Goal: Transaction & Acquisition: Subscribe to service/newsletter

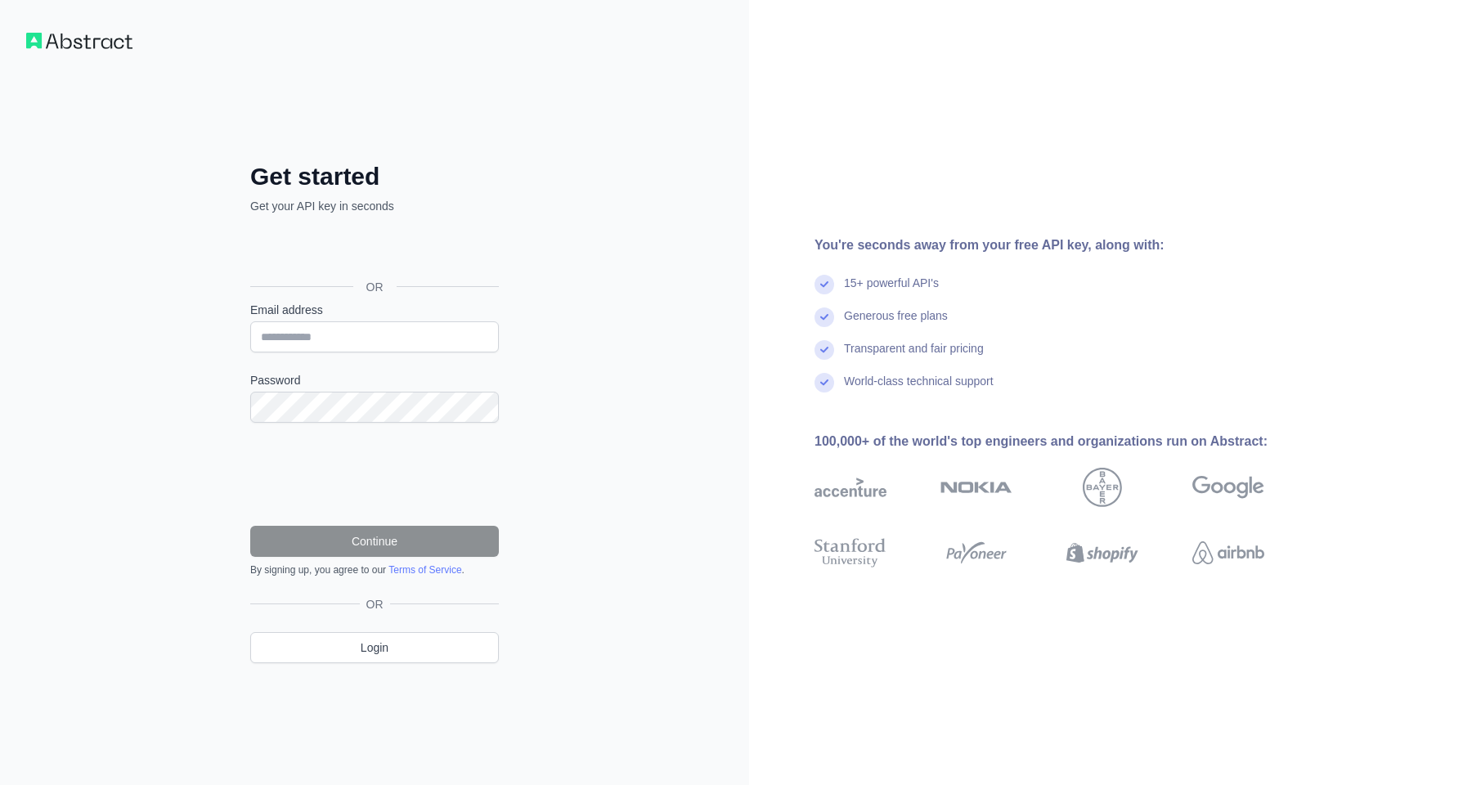
click at [439, 256] on div "Войти с аккаунтом Google (откроется в новой вкладке)" at bounding box center [372, 250] width 245 height 36
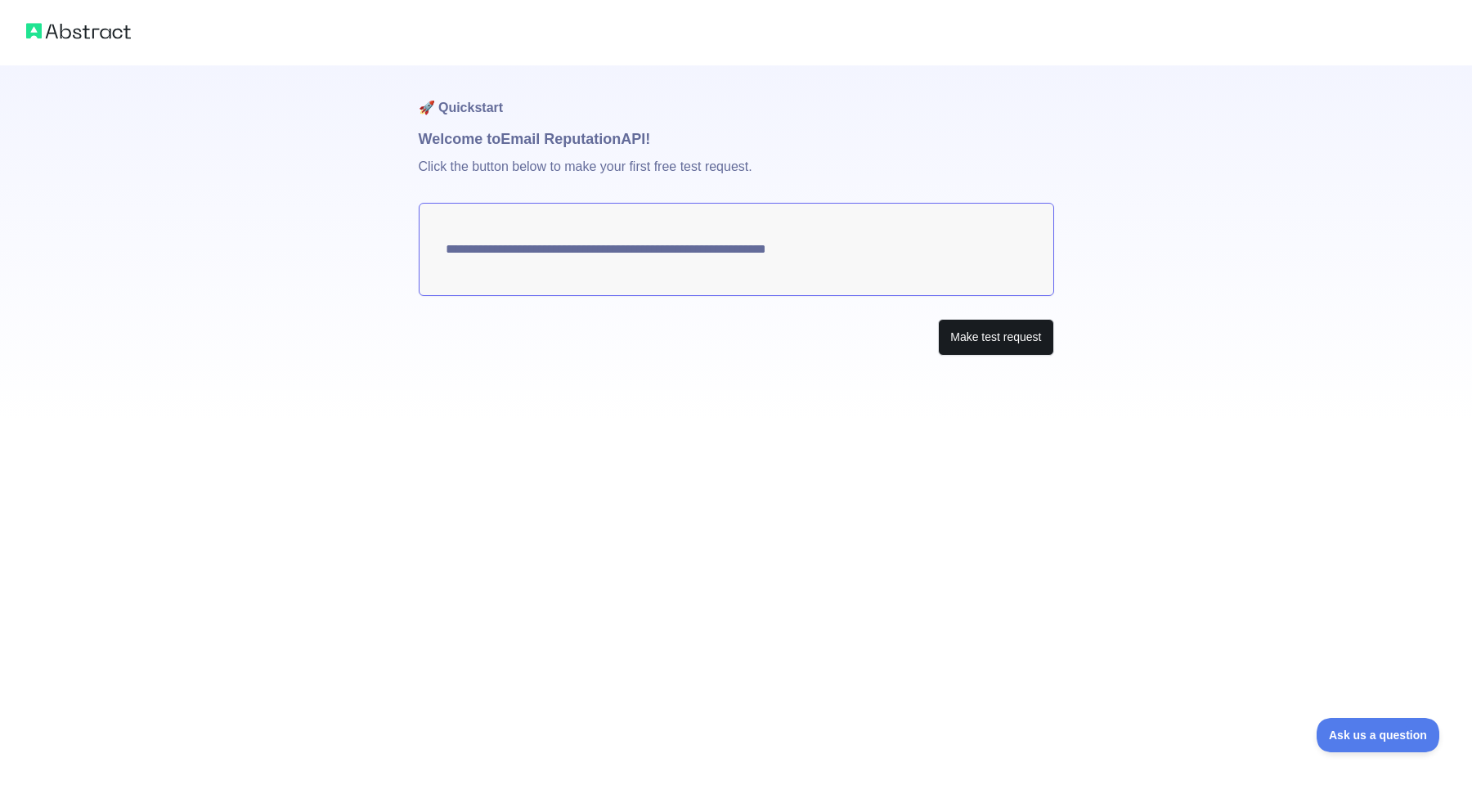
click at [978, 345] on button "Make test request" at bounding box center [995, 337] width 115 height 37
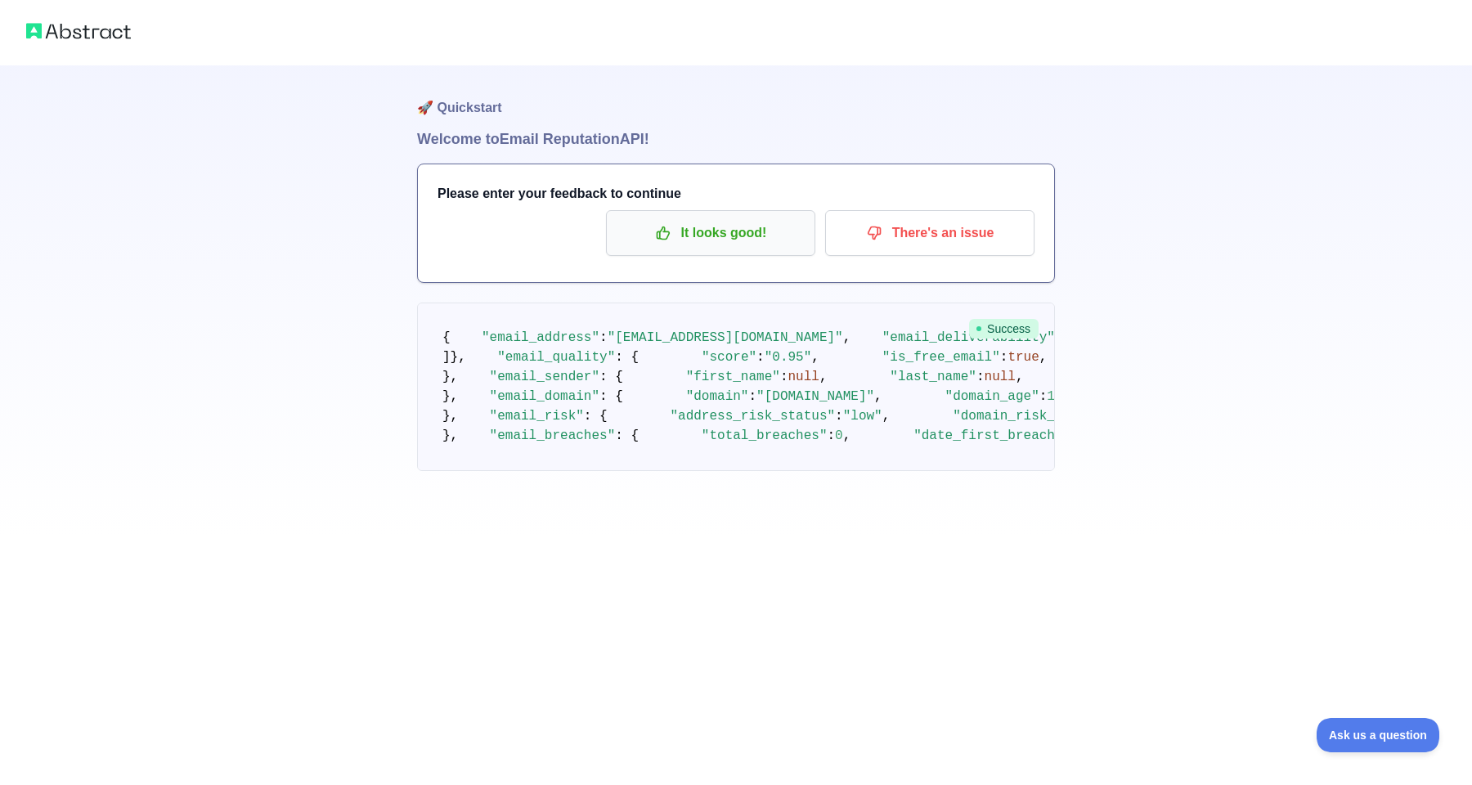
click at [658, 222] on p "It looks good!" at bounding box center [710, 233] width 185 height 28
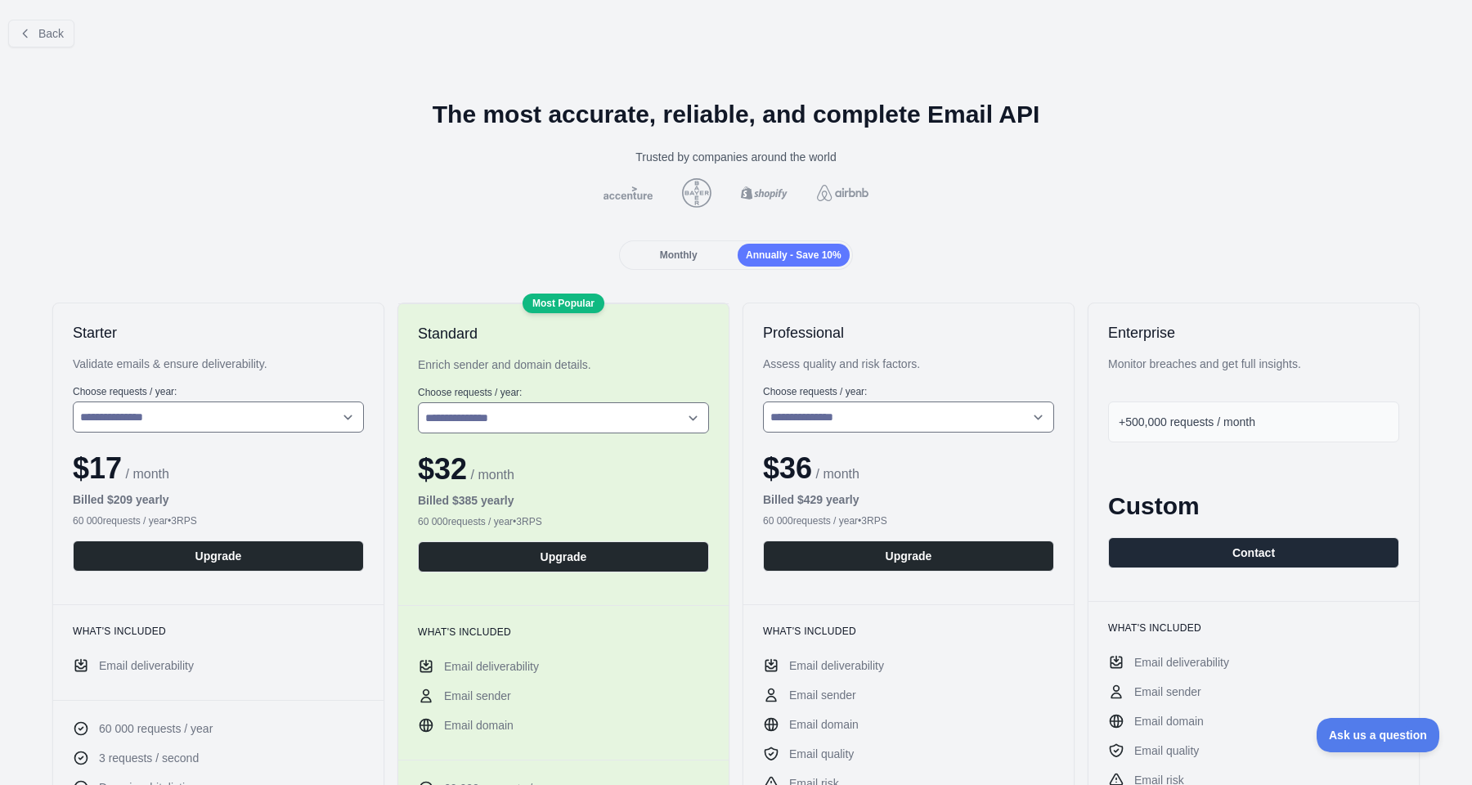
click at [693, 258] on span "Monthly" at bounding box center [679, 254] width 38 height 11
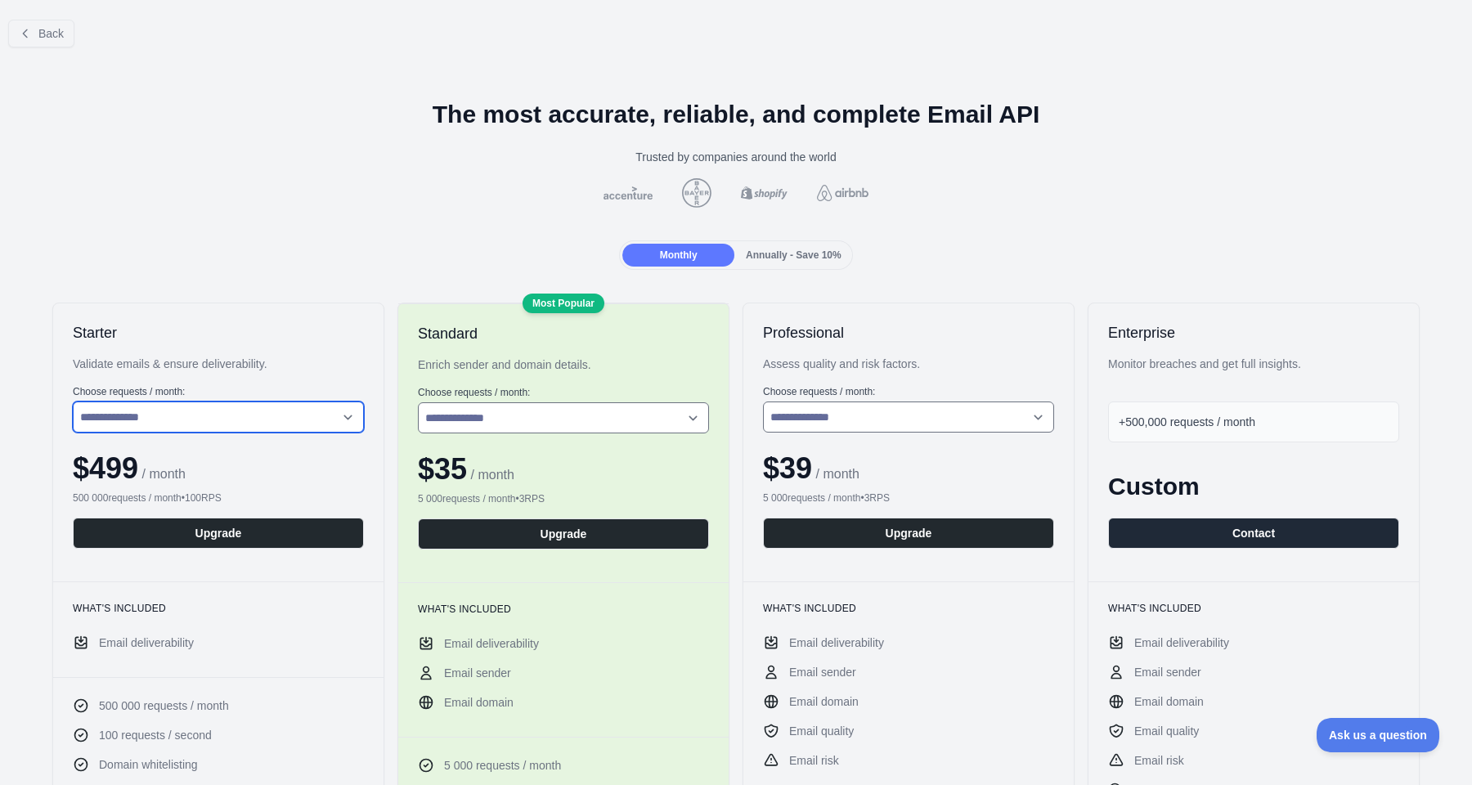
select select "*"
click at [29, 29] on icon at bounding box center [25, 33] width 13 height 13
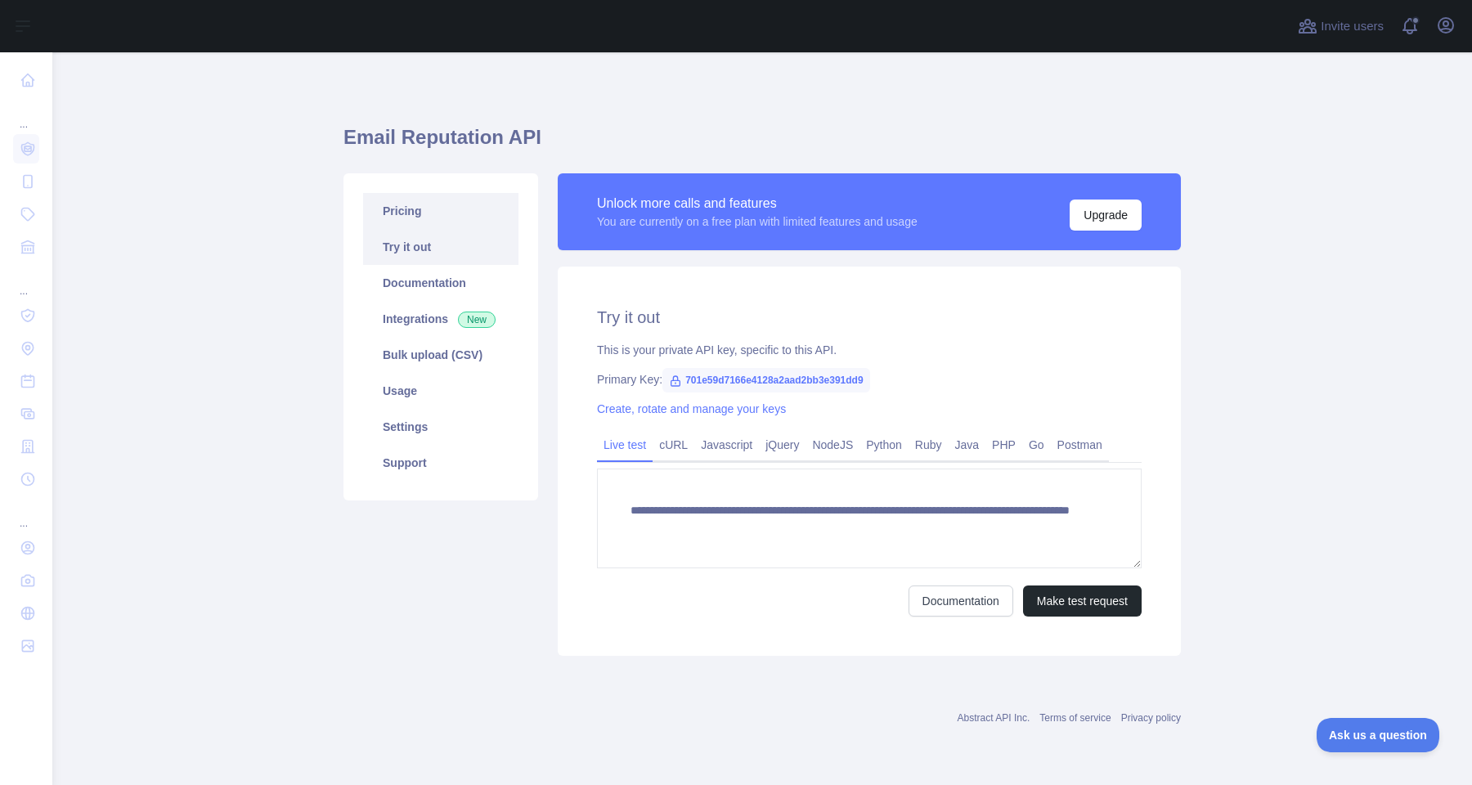
click at [425, 216] on link "Pricing" at bounding box center [440, 211] width 155 height 36
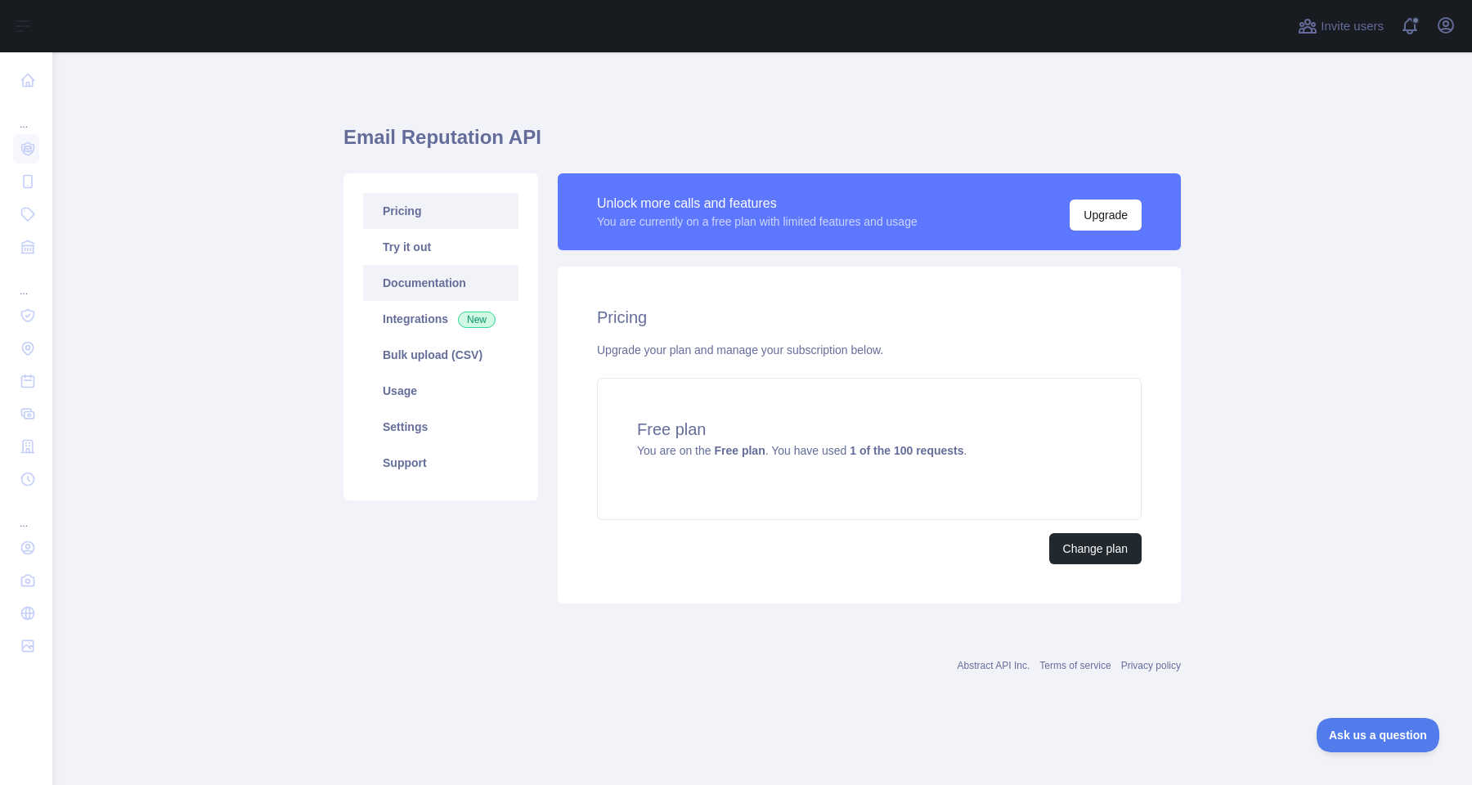
click at [421, 276] on link "Documentation" at bounding box center [440, 283] width 155 height 36
click at [386, 245] on link "Try it out" at bounding box center [440, 247] width 155 height 36
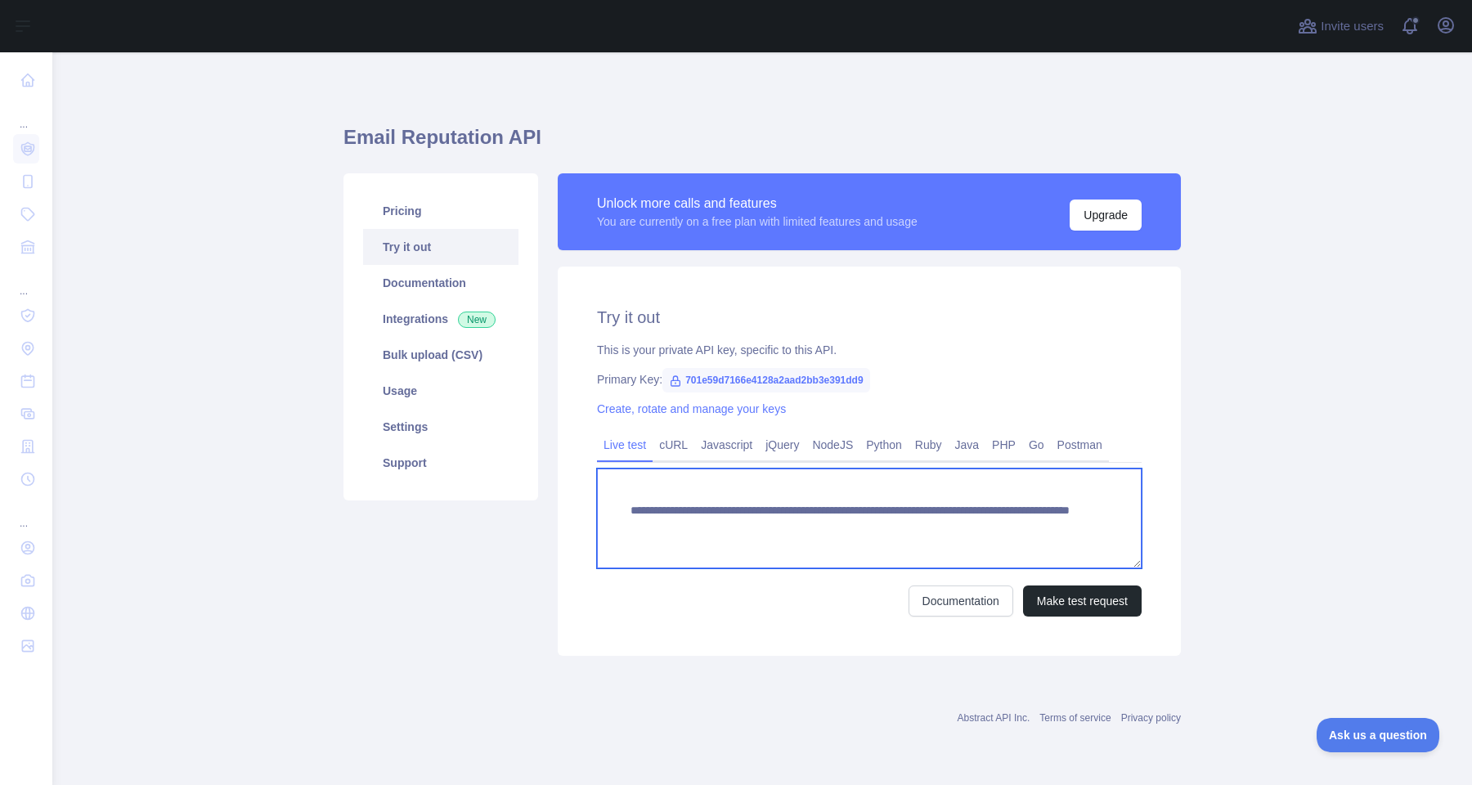
click at [763, 532] on textarea "**********" at bounding box center [869, 519] width 545 height 100
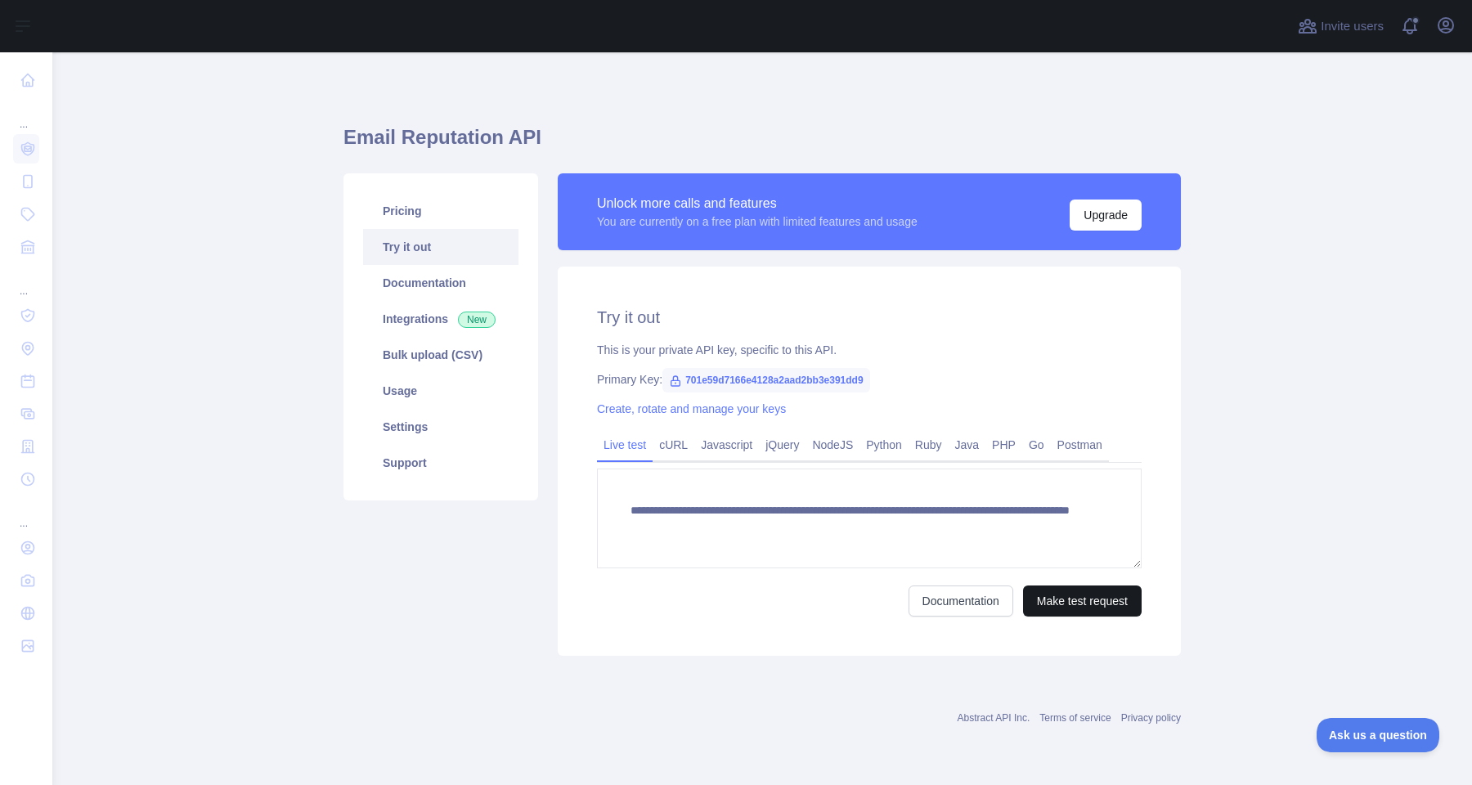
click at [1058, 608] on button "Make test request" at bounding box center [1082, 600] width 119 height 31
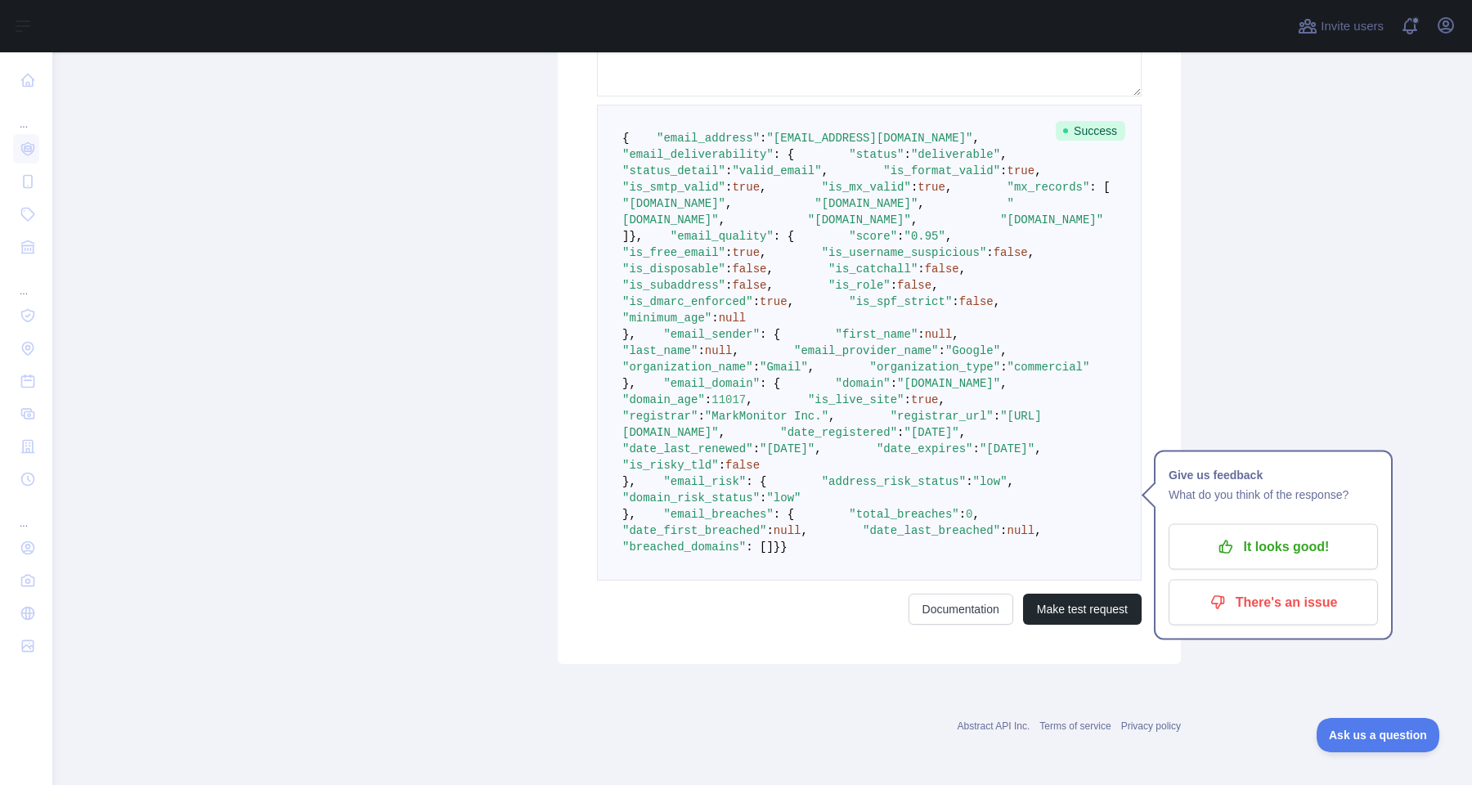
scroll to position [639, 0]
